Goal: Information Seeking & Learning: Check status

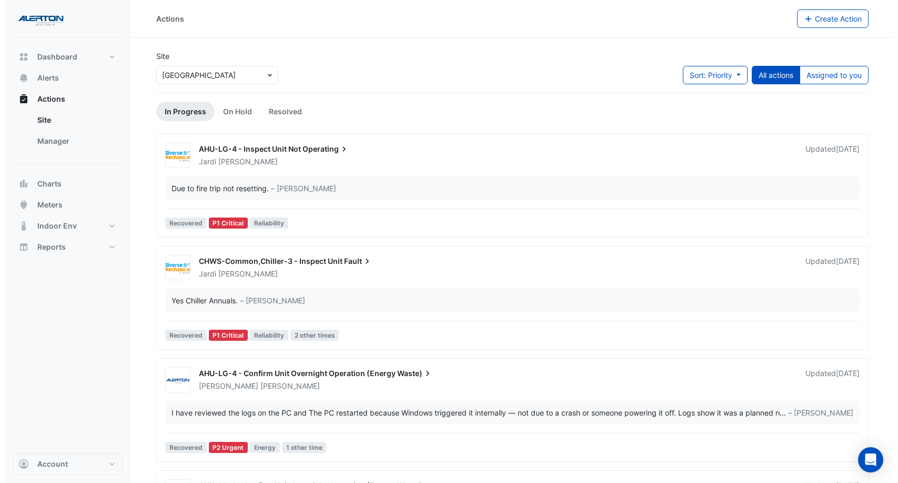
scroll to position [292, 0]
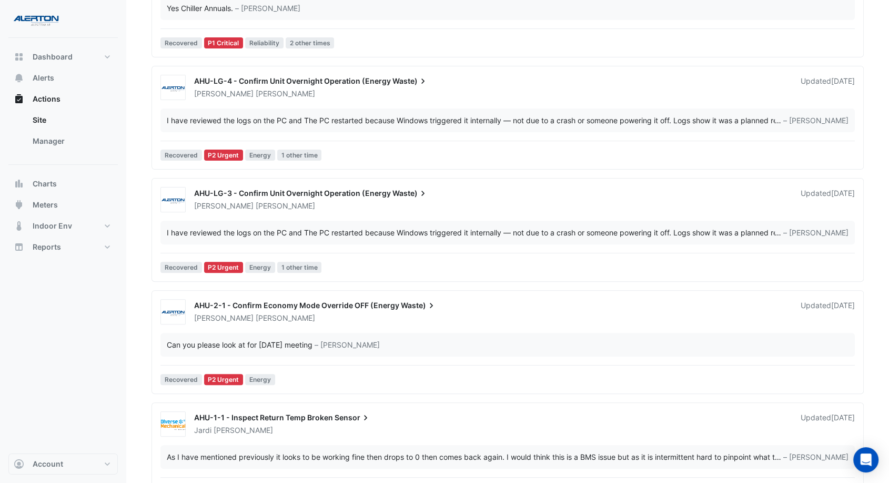
click at [345, 237] on div "I have reviewed the logs on the PC and The PC restarted because Windows trigger…" at bounding box center [507, 232] width 695 height 24
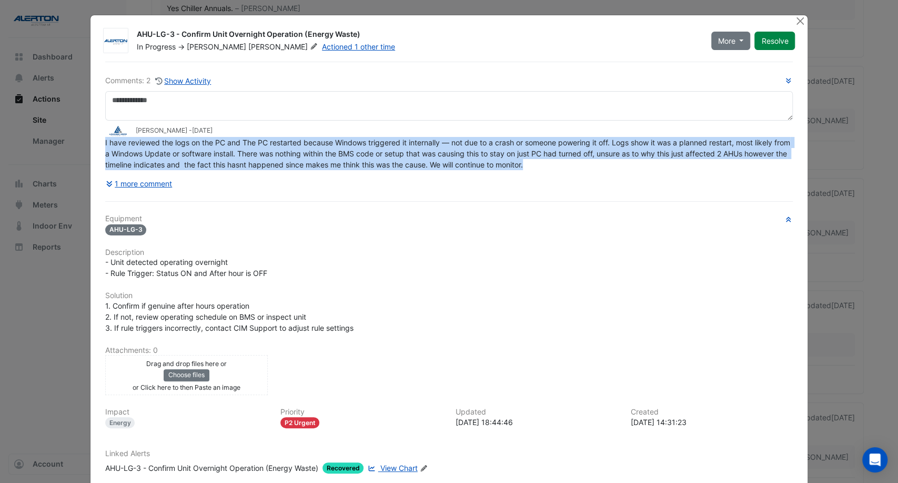
drag, startPoint x: 571, startPoint y: 165, endPoint x: 99, endPoint y: 142, distance: 472.6
click at [99, 142] on div "Comments: 2 Show Activity [PERSON_NAME] - [DATE] I have reviewed the logs on th…" at bounding box center [449, 292] width 701 height 460
copy span "I have reviewed the logs on the PC and The PC restarted because Windows trigger…"
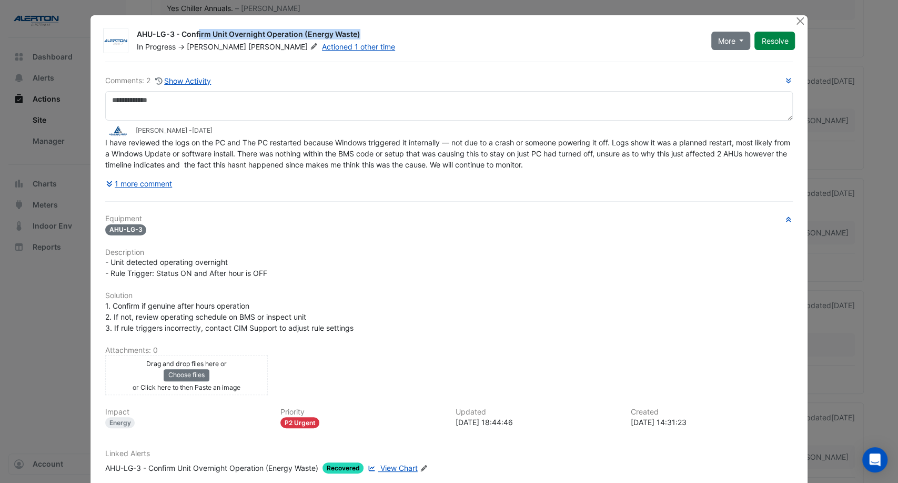
drag, startPoint x: 295, startPoint y: 34, endPoint x: 132, endPoint y: 36, distance: 163.1
click at [137, 36] on div "AHU-LG-3 - Confirm Unit Overnight Operation (Energy Waste)" at bounding box center [418, 35] width 562 height 13
copy div "AHU-LG-3 - Confirm Unit Overnight Operation"
